Goal: Find specific page/section: Find specific page/section

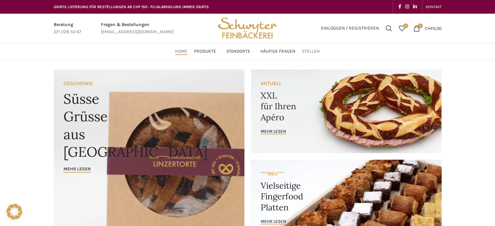
click at [311, 51] on span "Stellen" at bounding box center [311, 52] width 18 height 6
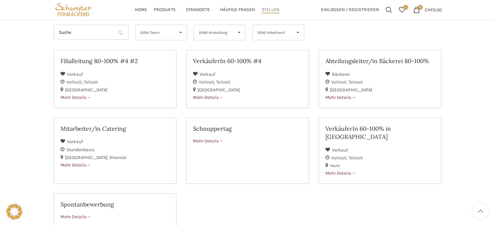
scroll to position [65, 0]
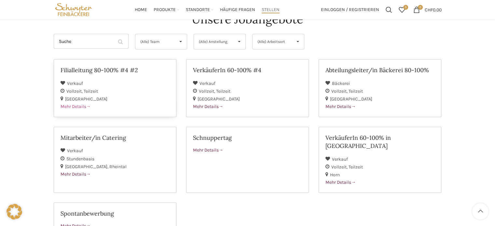
click at [82, 71] on h2 "Filialleitung 80-100% #4 #2" at bounding box center [115, 70] width 109 height 8
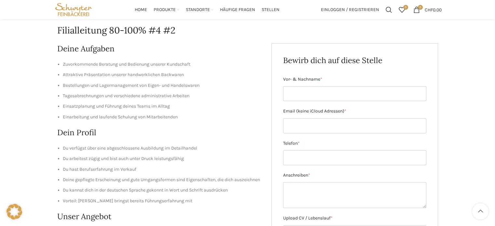
scroll to position [52, 0]
